Goal: Check status: Check status

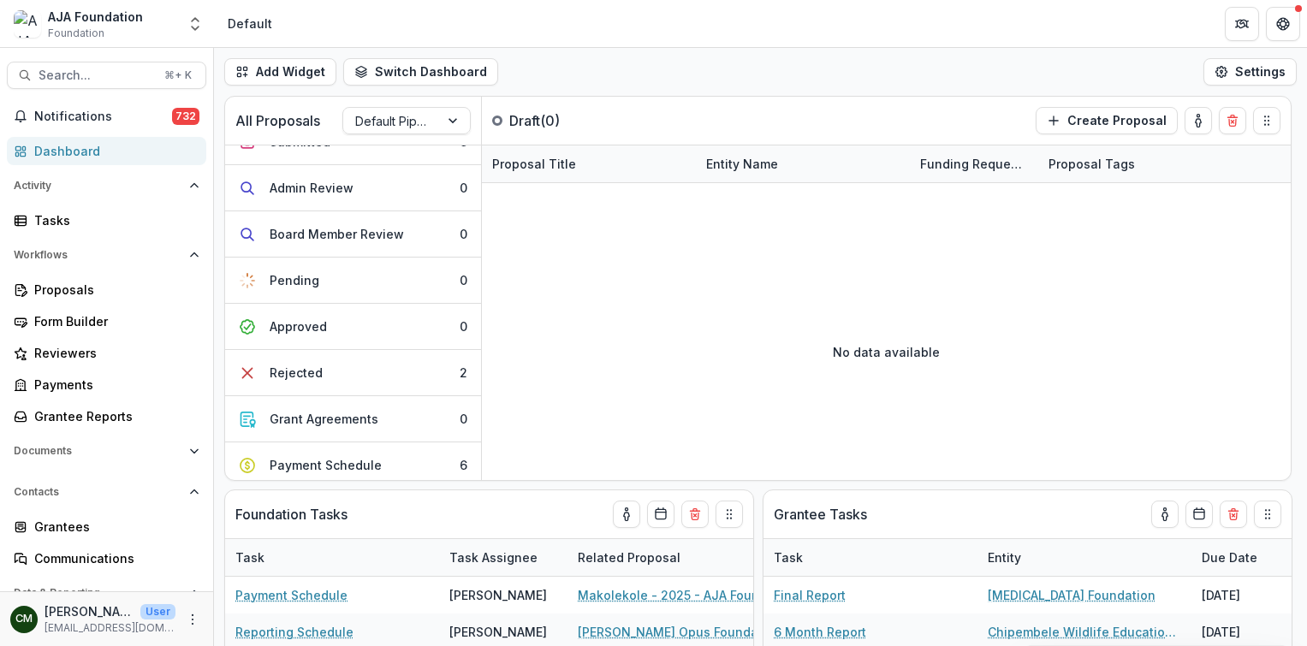
scroll to position [16, 0]
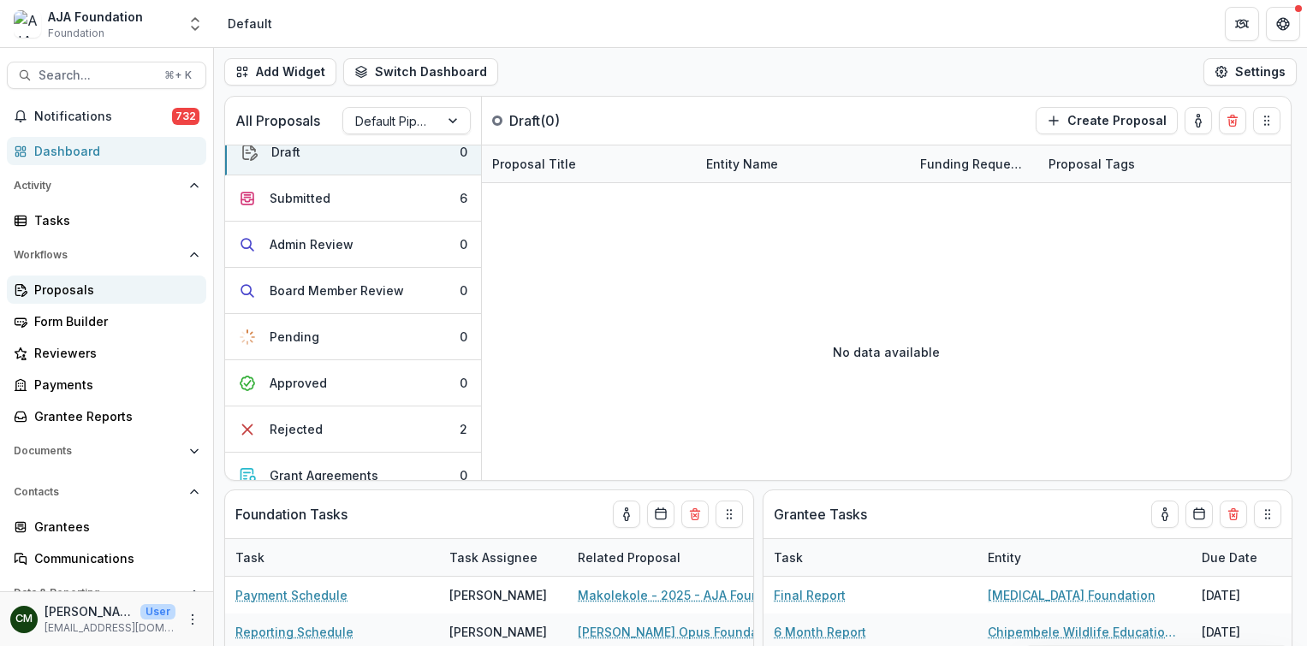
click at [78, 295] on div "Proposals" at bounding box center [113, 290] width 158 height 18
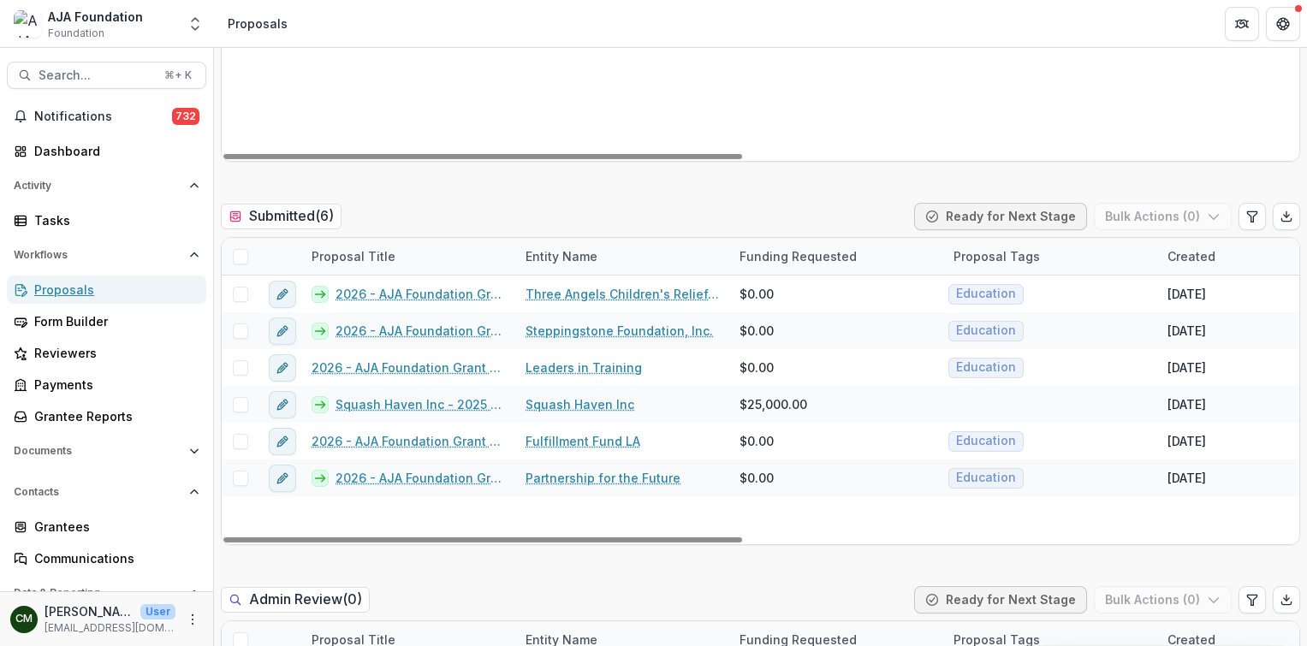
scroll to position [413, 0]
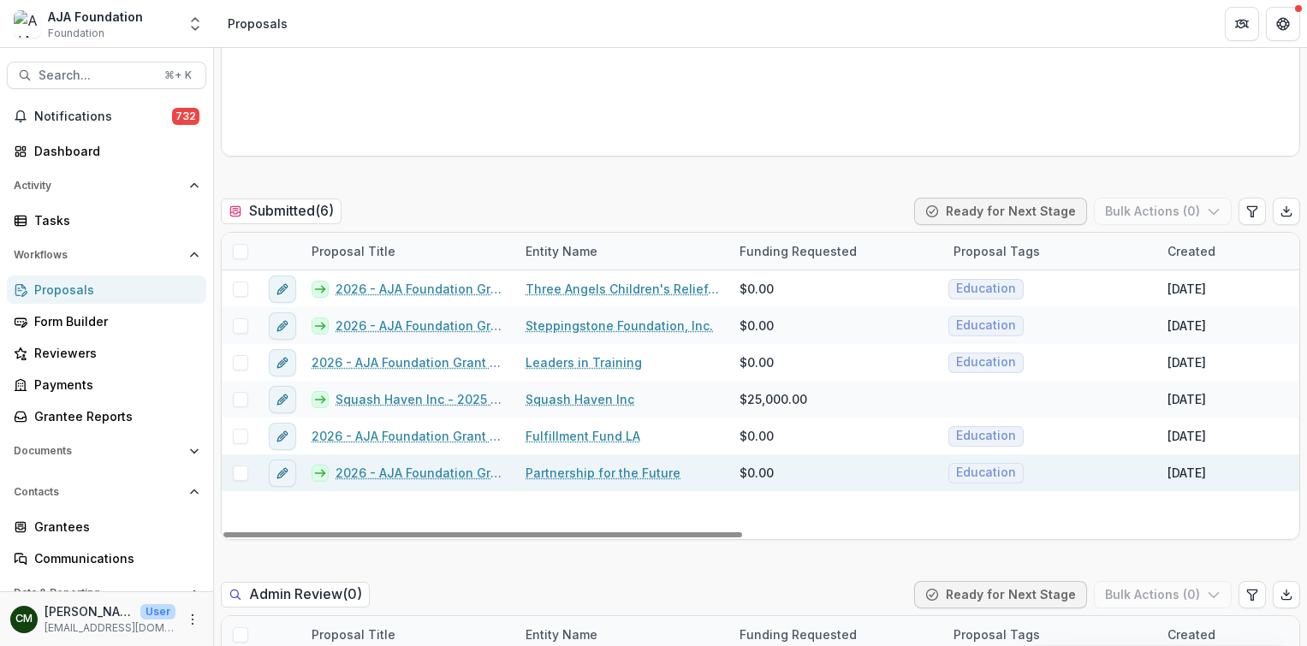
click at [454, 471] on link "2026 - AJA Foundation Grant Application" at bounding box center [419, 473] width 169 height 18
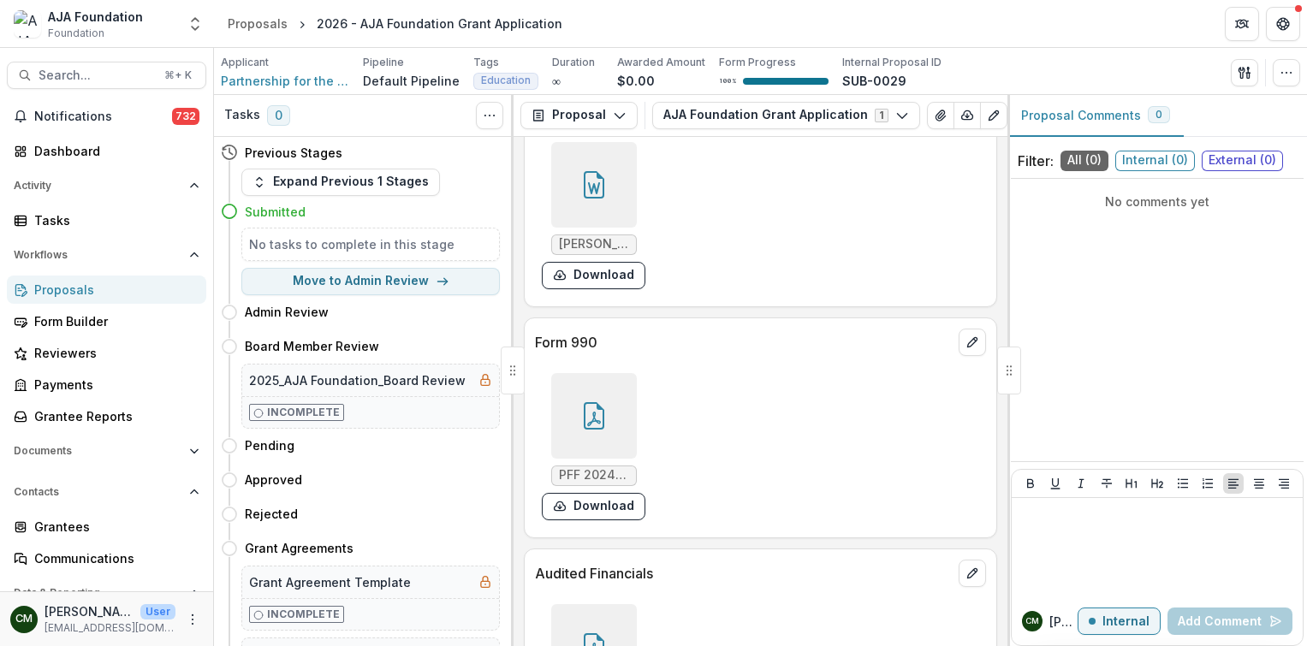
click at [617, 419] on div at bounding box center [594, 416] width 86 height 86
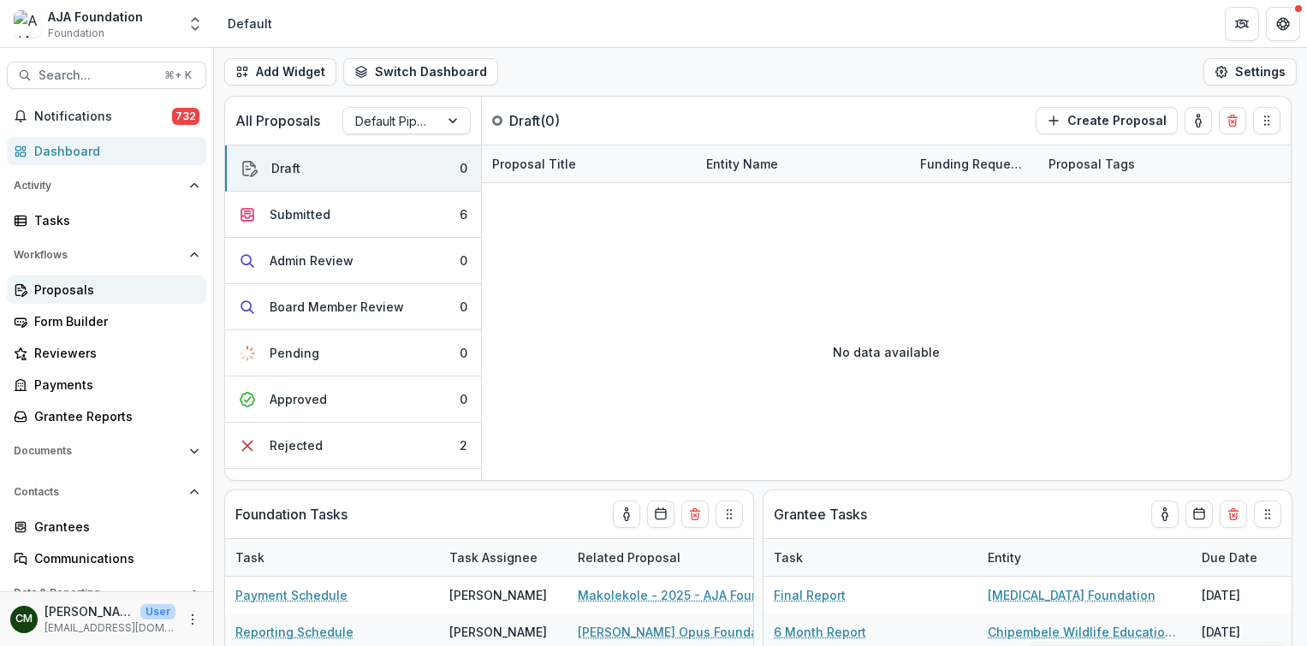
click at [86, 287] on div "Proposals" at bounding box center [113, 290] width 158 height 18
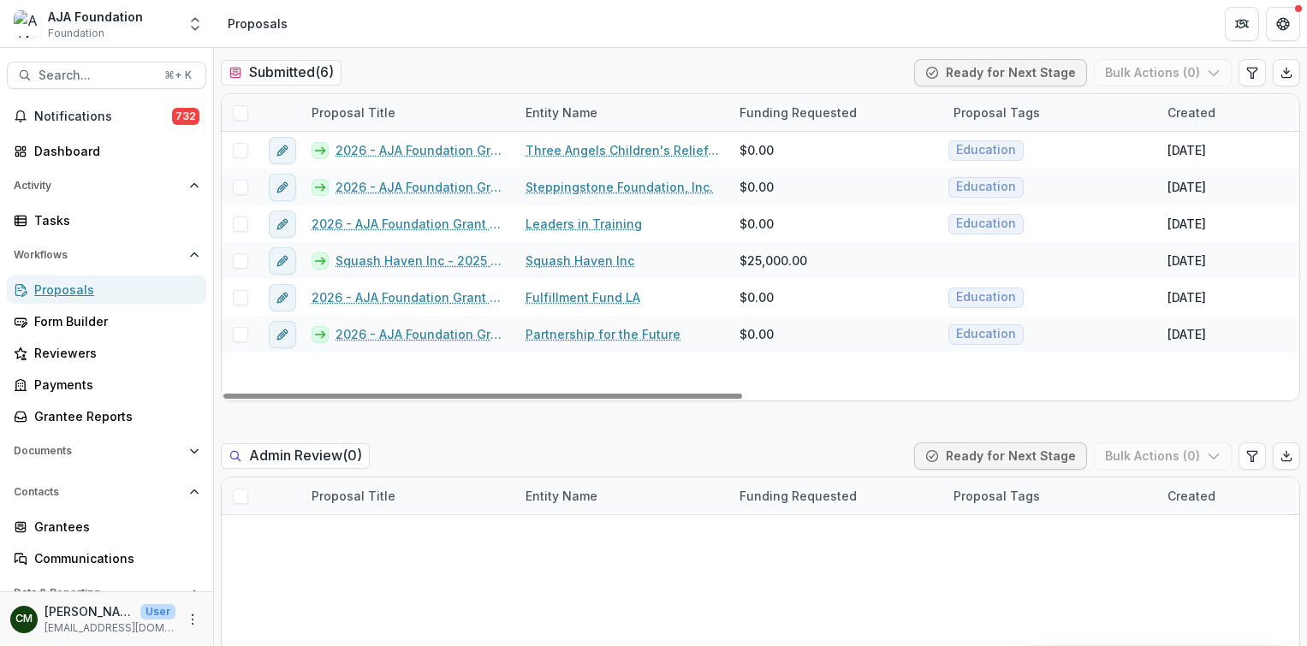
scroll to position [561, 0]
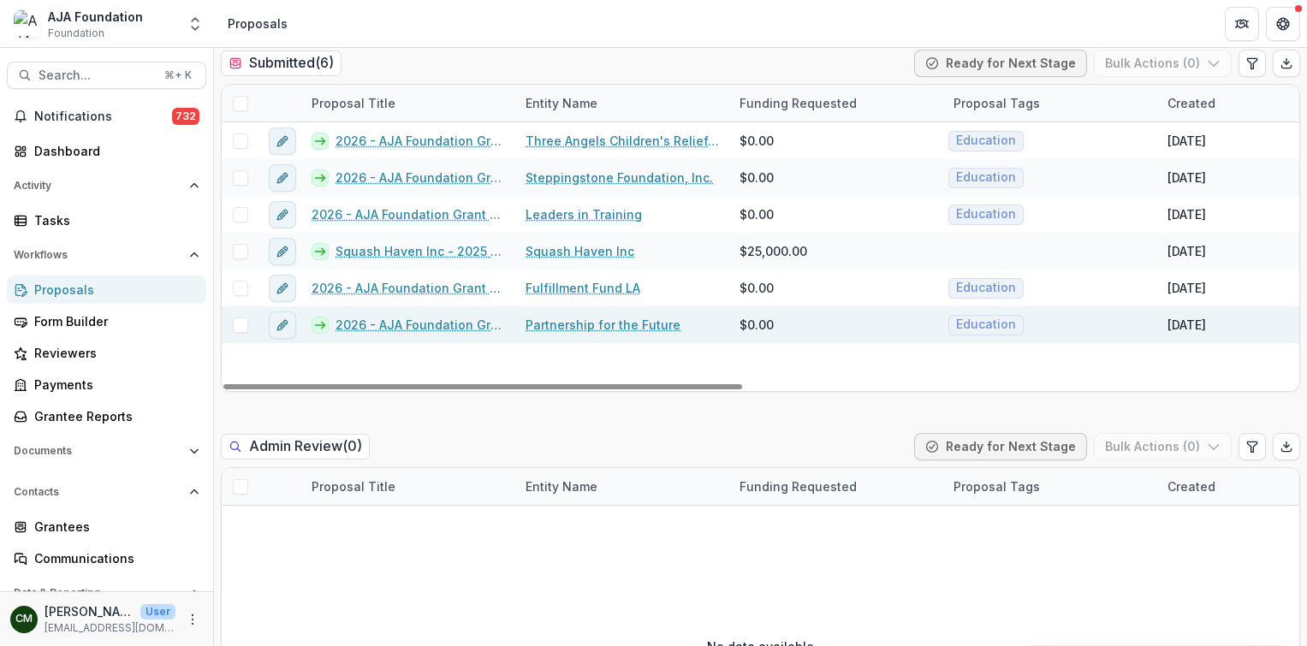
click at [378, 329] on link "2026 - AJA Foundation Grant Application" at bounding box center [419, 325] width 169 height 18
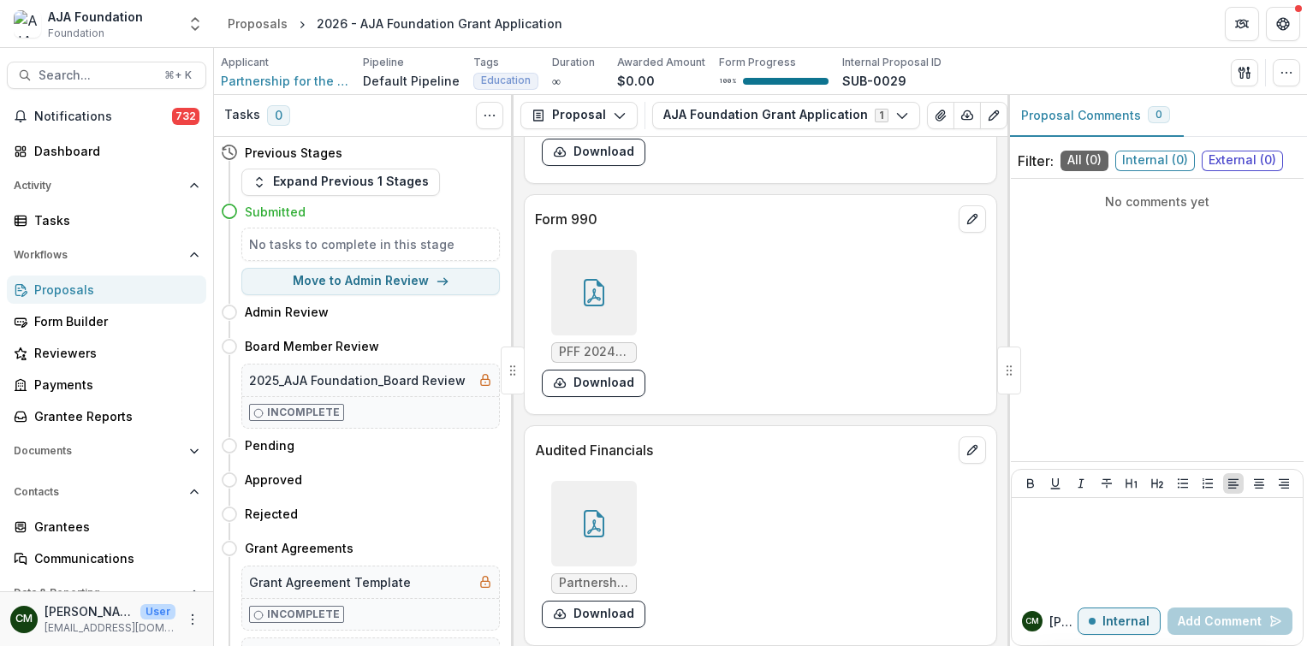
scroll to position [8344, 0]
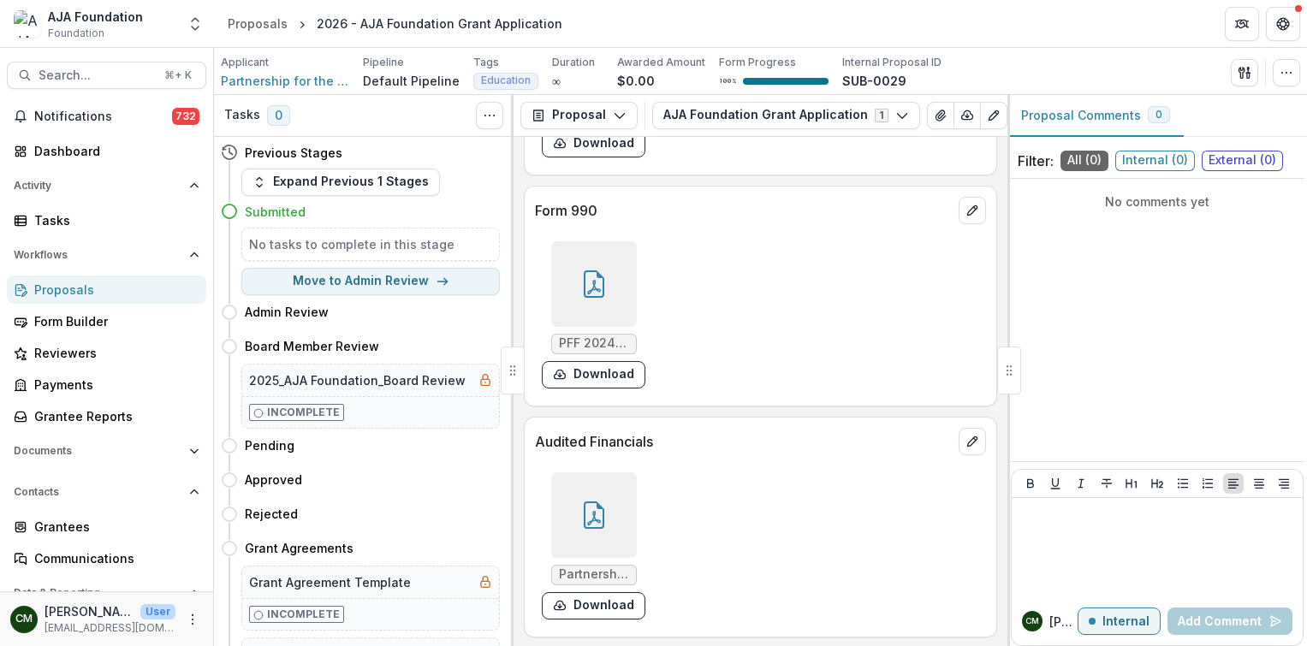
click at [599, 472] on div at bounding box center [594, 515] width 86 height 86
click at [14, 645] on icon "Close" at bounding box center [7, 658] width 14 height 14
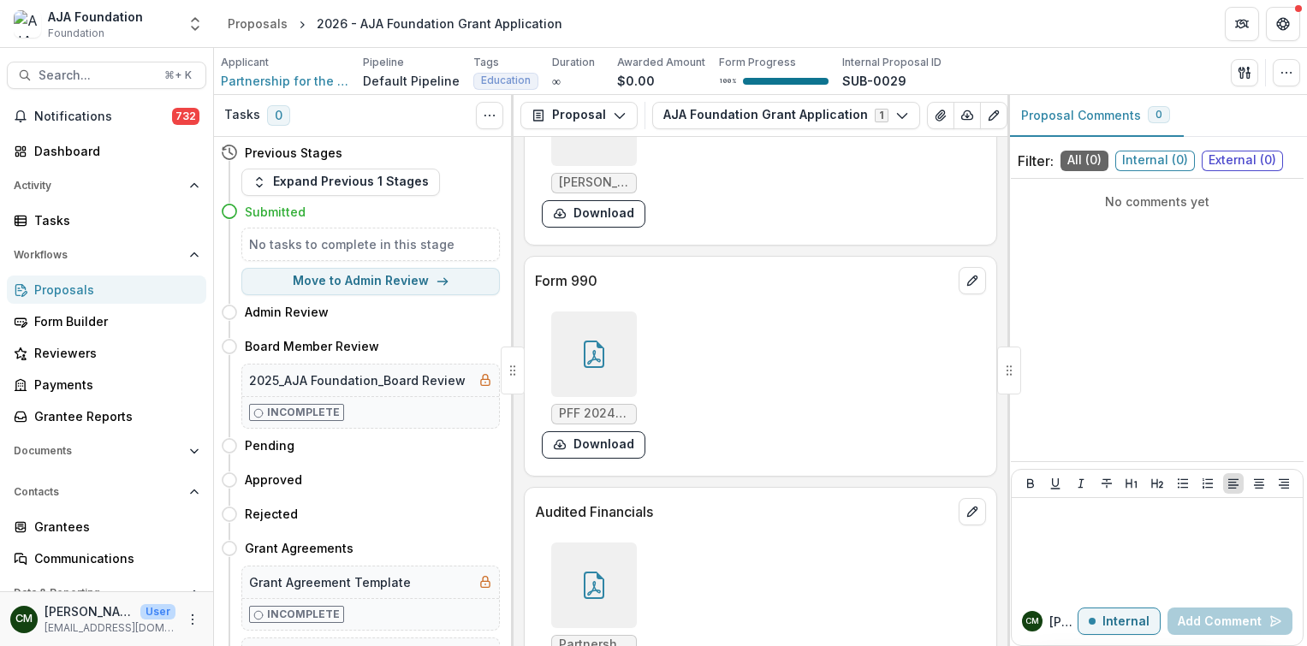
scroll to position [8268, 0]
click at [631, 331] on div at bounding box center [594, 360] width 86 height 86
